Goal: Navigation & Orientation: Understand site structure

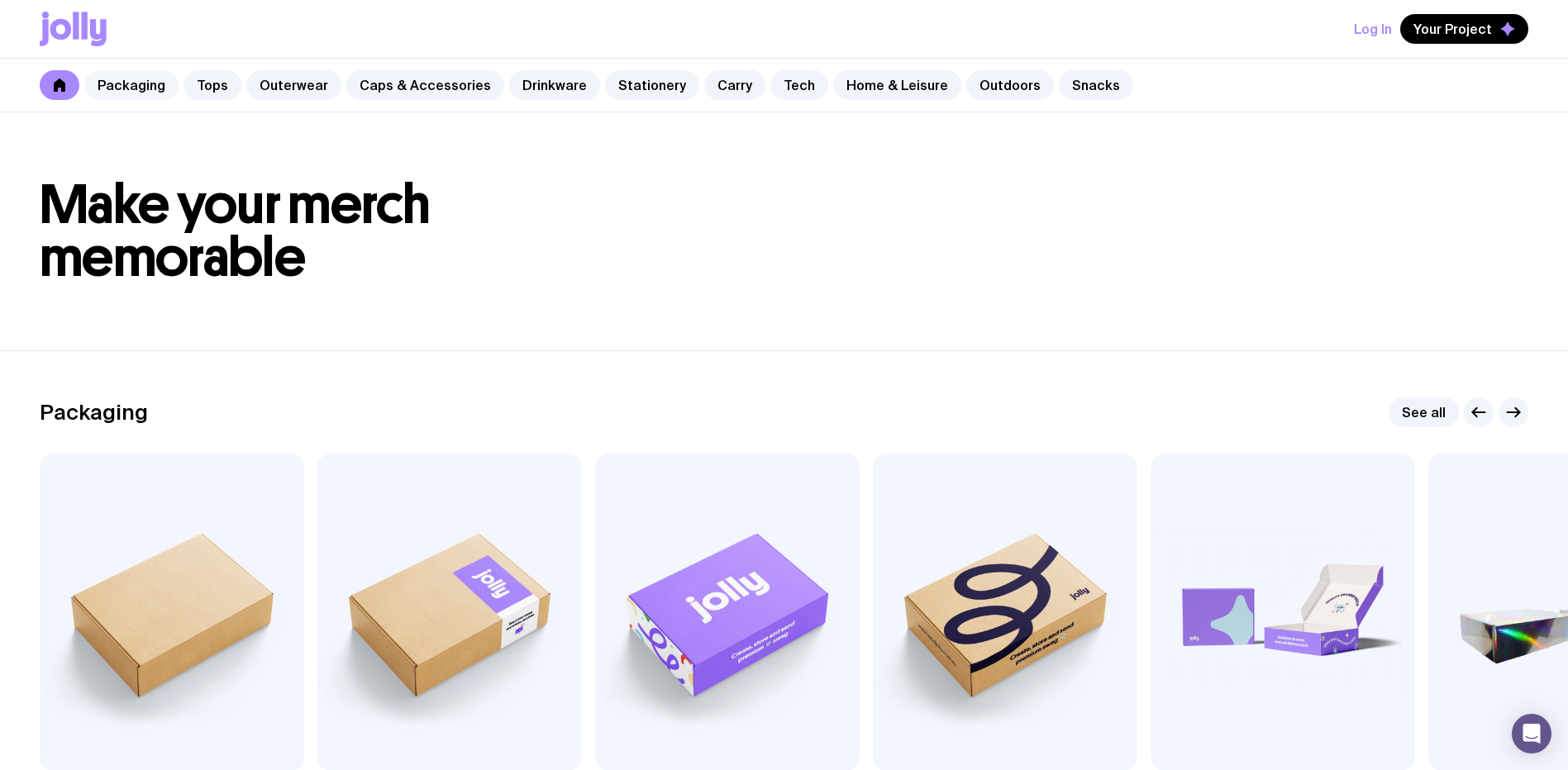
click at [126, 83] on link "Packaging" at bounding box center [131, 85] width 94 height 30
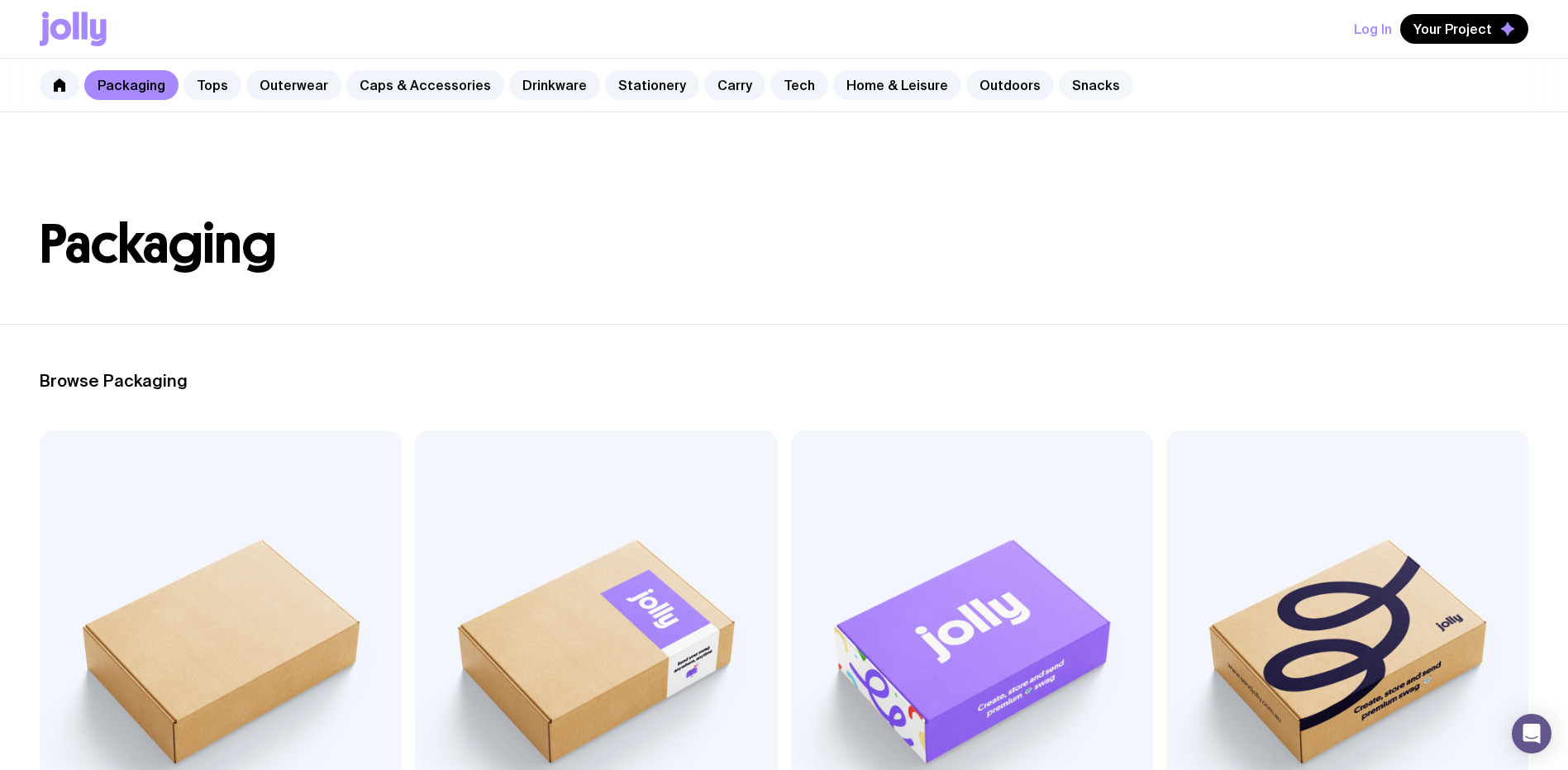
click at [1059, 85] on link "Snacks" at bounding box center [1095, 85] width 74 height 30
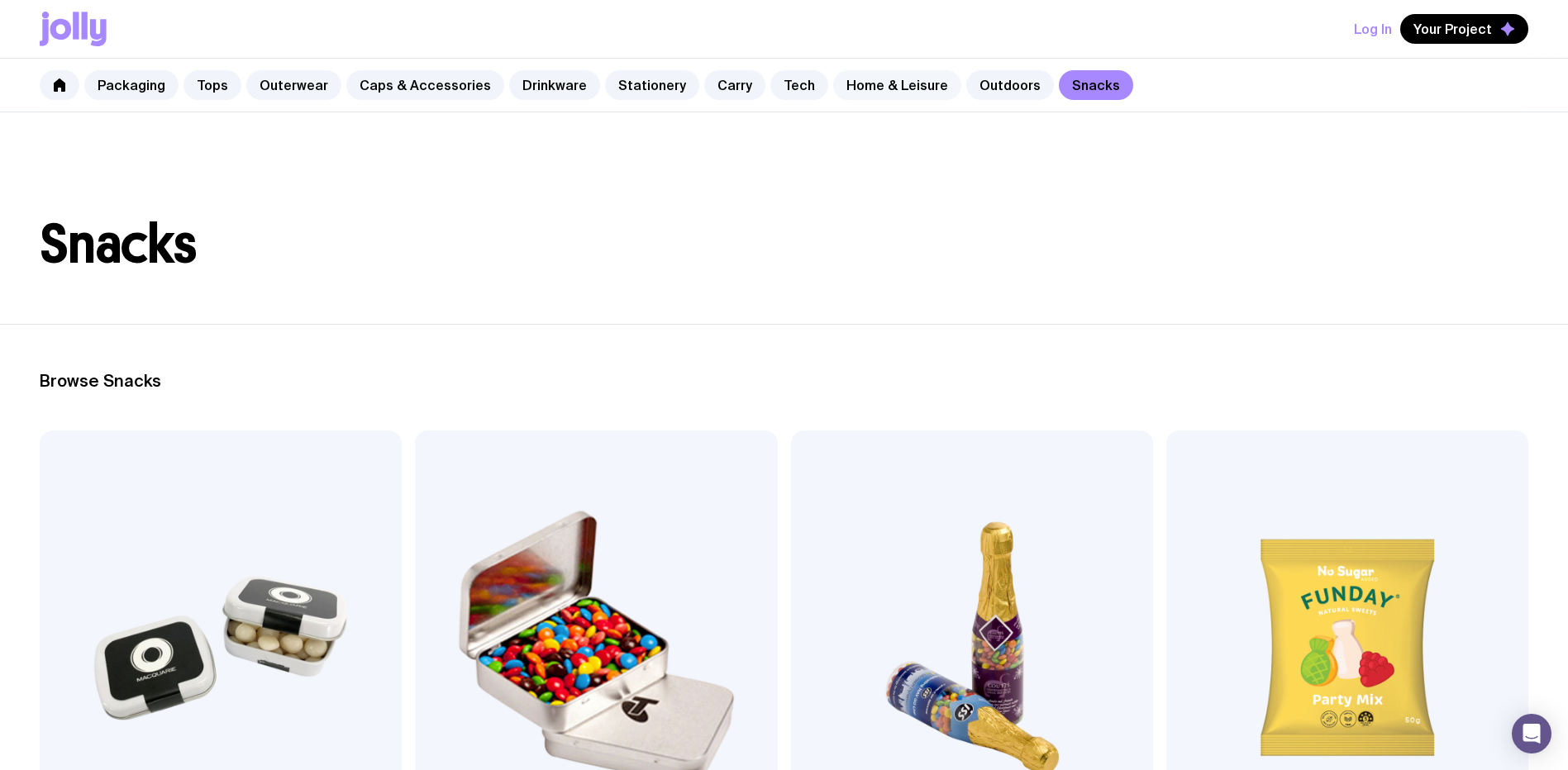
click at [871, 86] on link "Home & Leisure" at bounding box center [897, 85] width 128 height 30
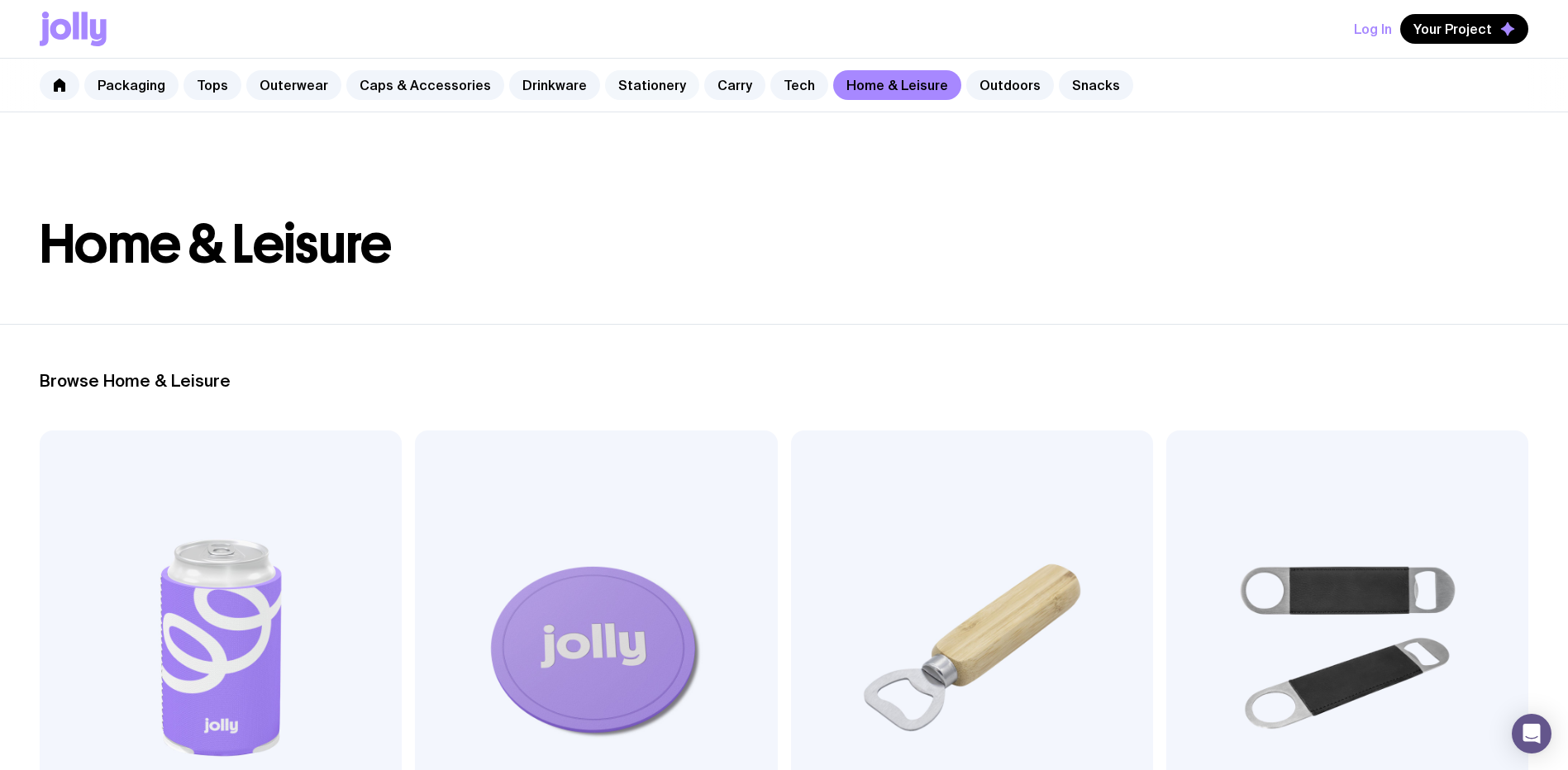
click at [625, 86] on link "Stationery" at bounding box center [652, 85] width 94 height 30
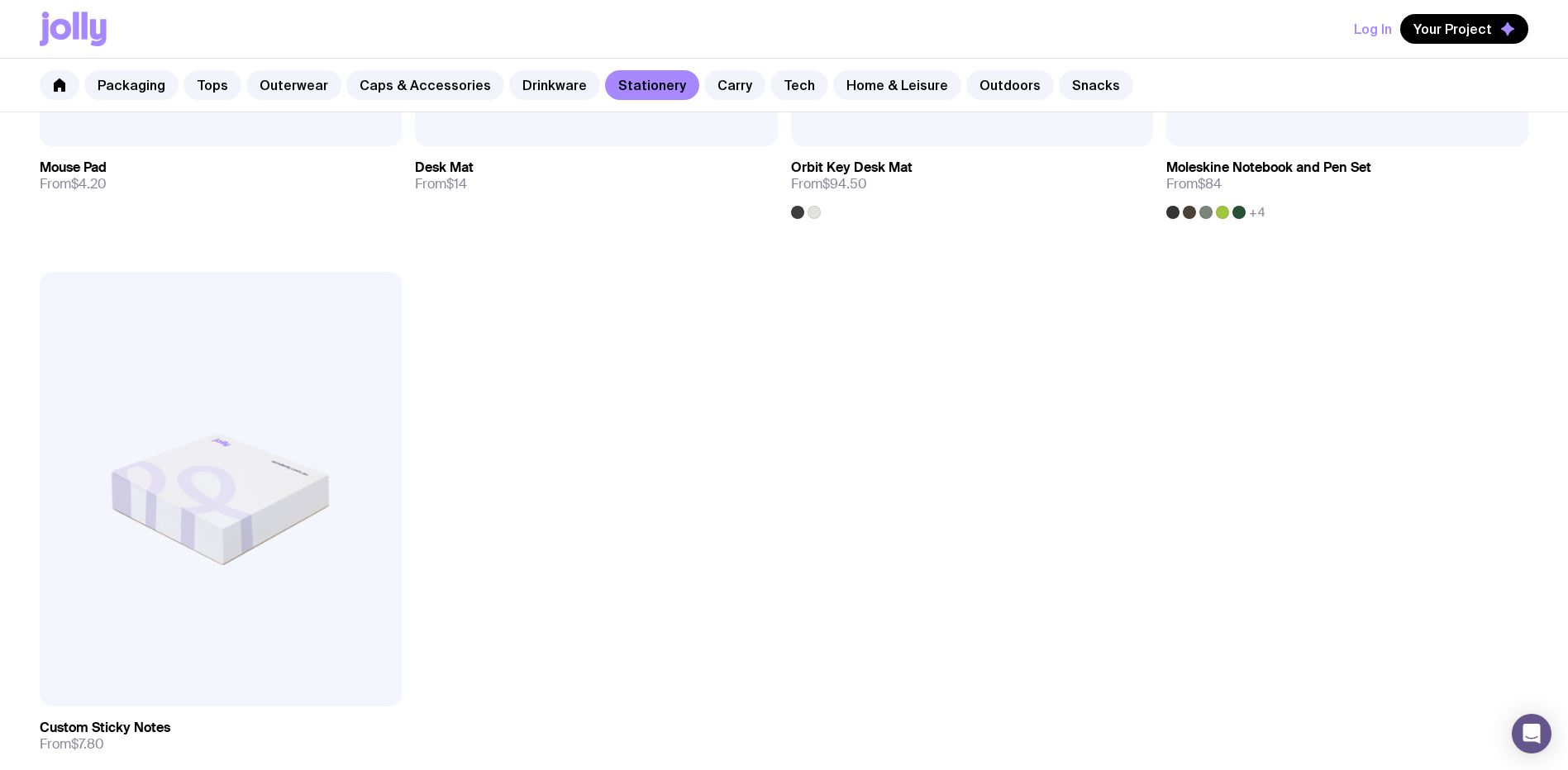
scroll to position [3549, 0]
